Goal: Task Accomplishment & Management: Use online tool/utility

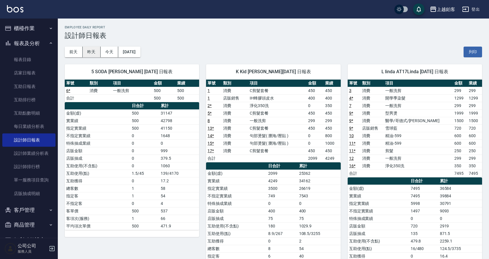
click at [89, 53] on button "昨天" at bounding box center [92, 52] width 18 height 11
click at [77, 53] on button "前天" at bounding box center [74, 52] width 18 height 11
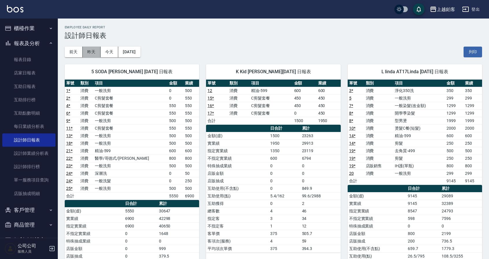
click at [87, 52] on button "昨天" at bounding box center [92, 52] width 18 height 11
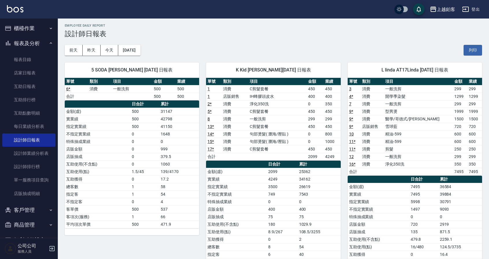
scroll to position [6, 0]
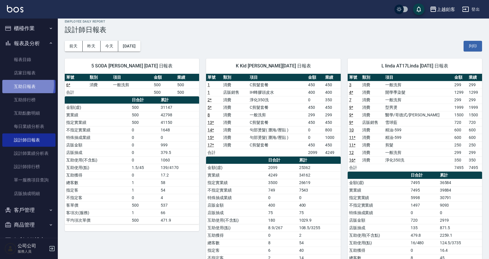
click at [22, 84] on link "互助日報表" at bounding box center [28, 86] width 53 height 13
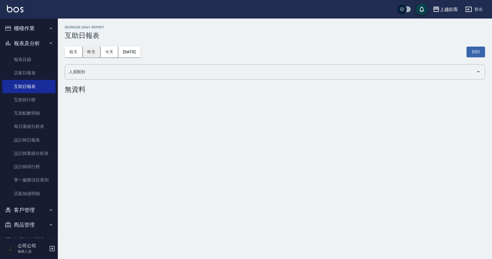
click at [89, 53] on button "昨天" at bounding box center [92, 52] width 18 height 11
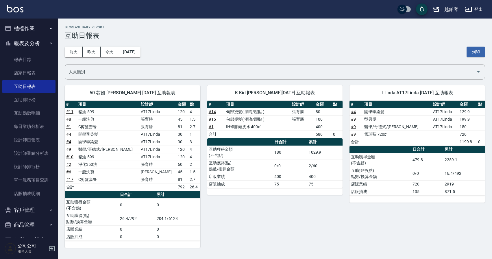
scroll to position [8, 0]
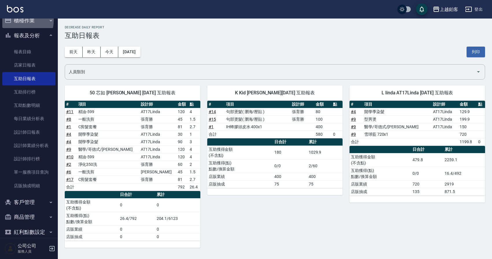
click at [18, 20] on button "櫃檯作業" at bounding box center [28, 20] width 53 height 15
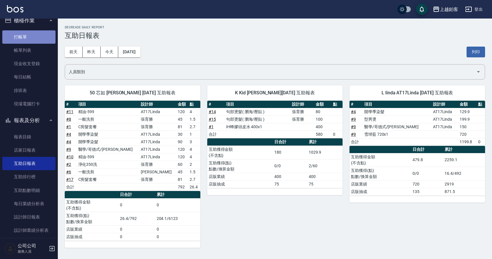
click at [31, 35] on link "打帳單" at bounding box center [28, 36] width 53 height 13
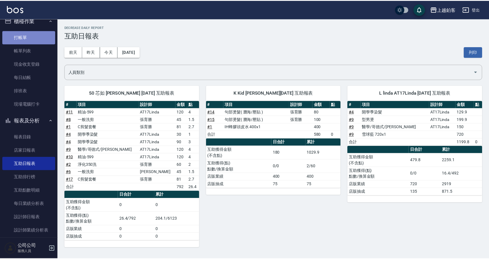
scroll to position [8, 0]
